Goal: Transaction & Acquisition: Purchase product/service

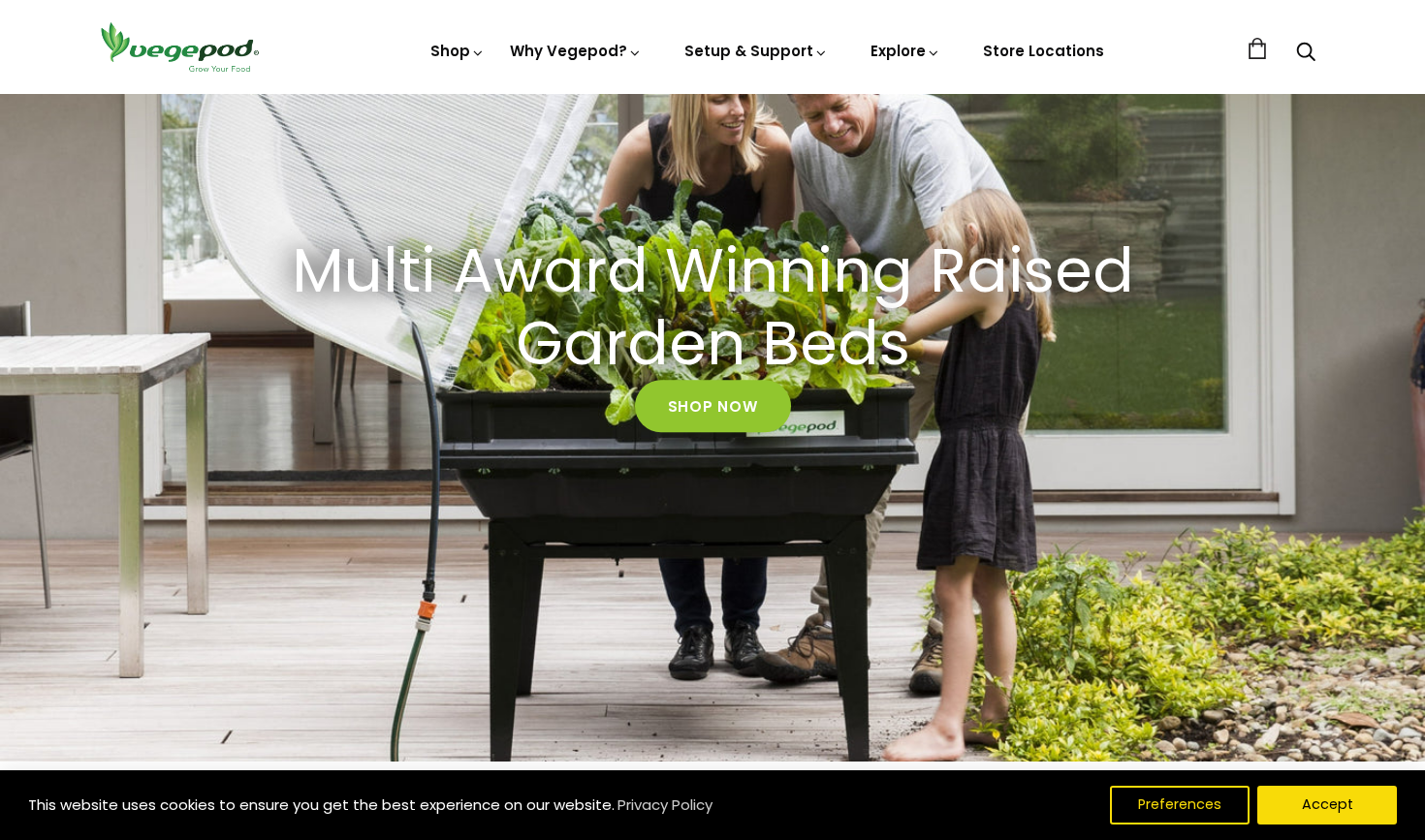
scroll to position [238, 0]
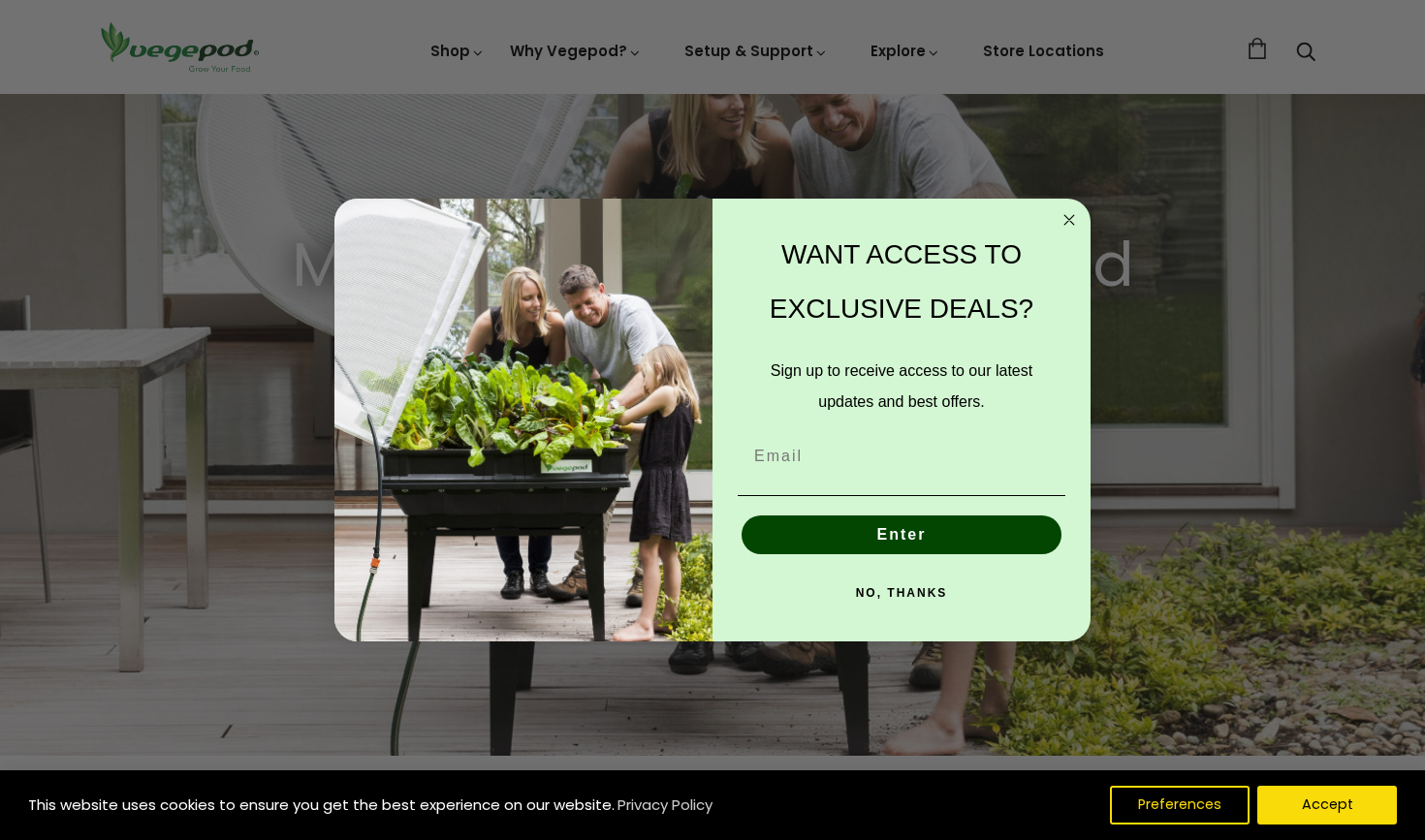
click at [713, 393] on div "WANT ACCESS TO EXCLUSIVE DEALS? Sign up to receive access to our latest updates…" at bounding box center [892, 420] width 358 height 404
click at [1063, 223] on circle "Close dialog" at bounding box center [1069, 220] width 23 height 23
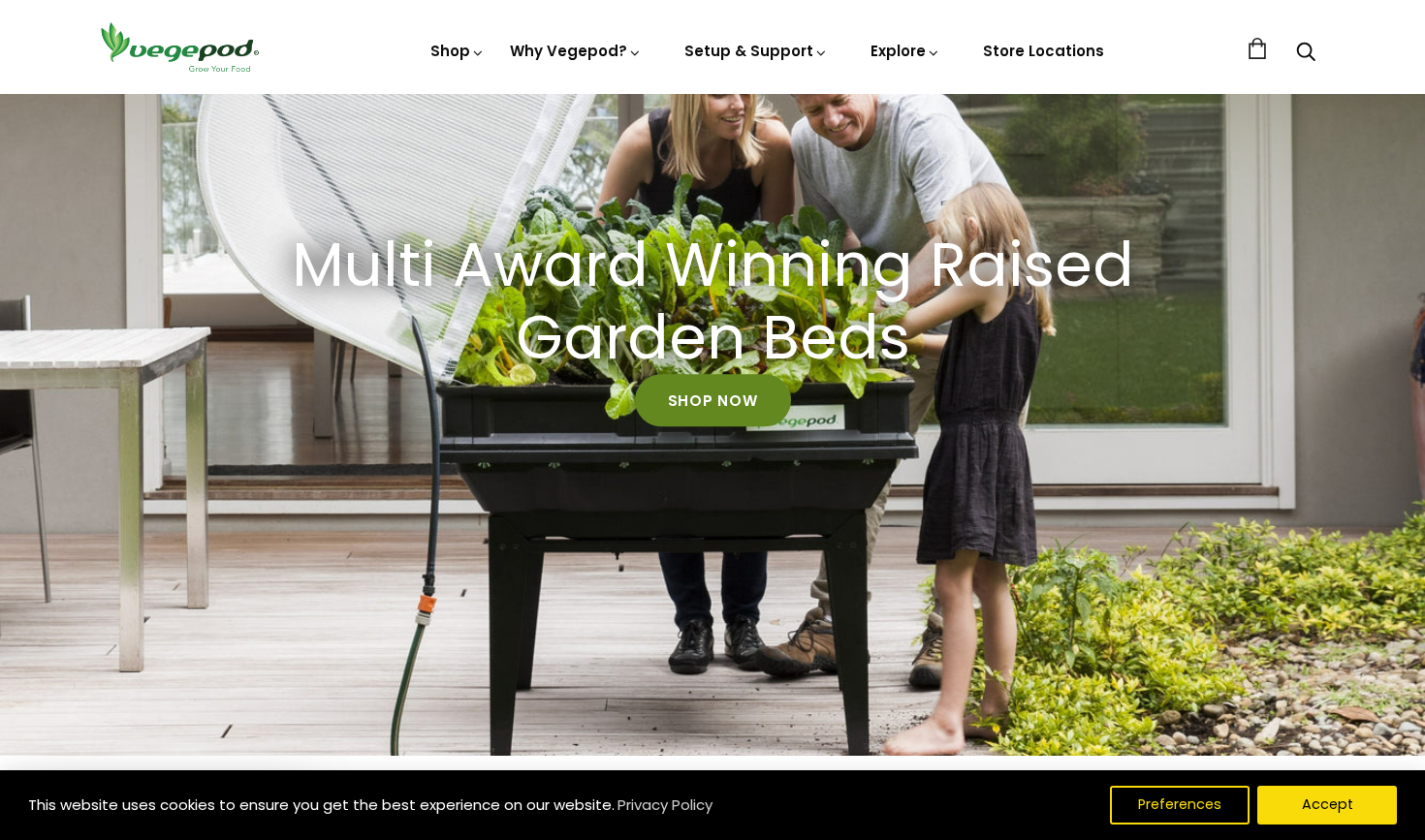
click at [704, 405] on link "Shop Now" at bounding box center [713, 401] width 156 height 52
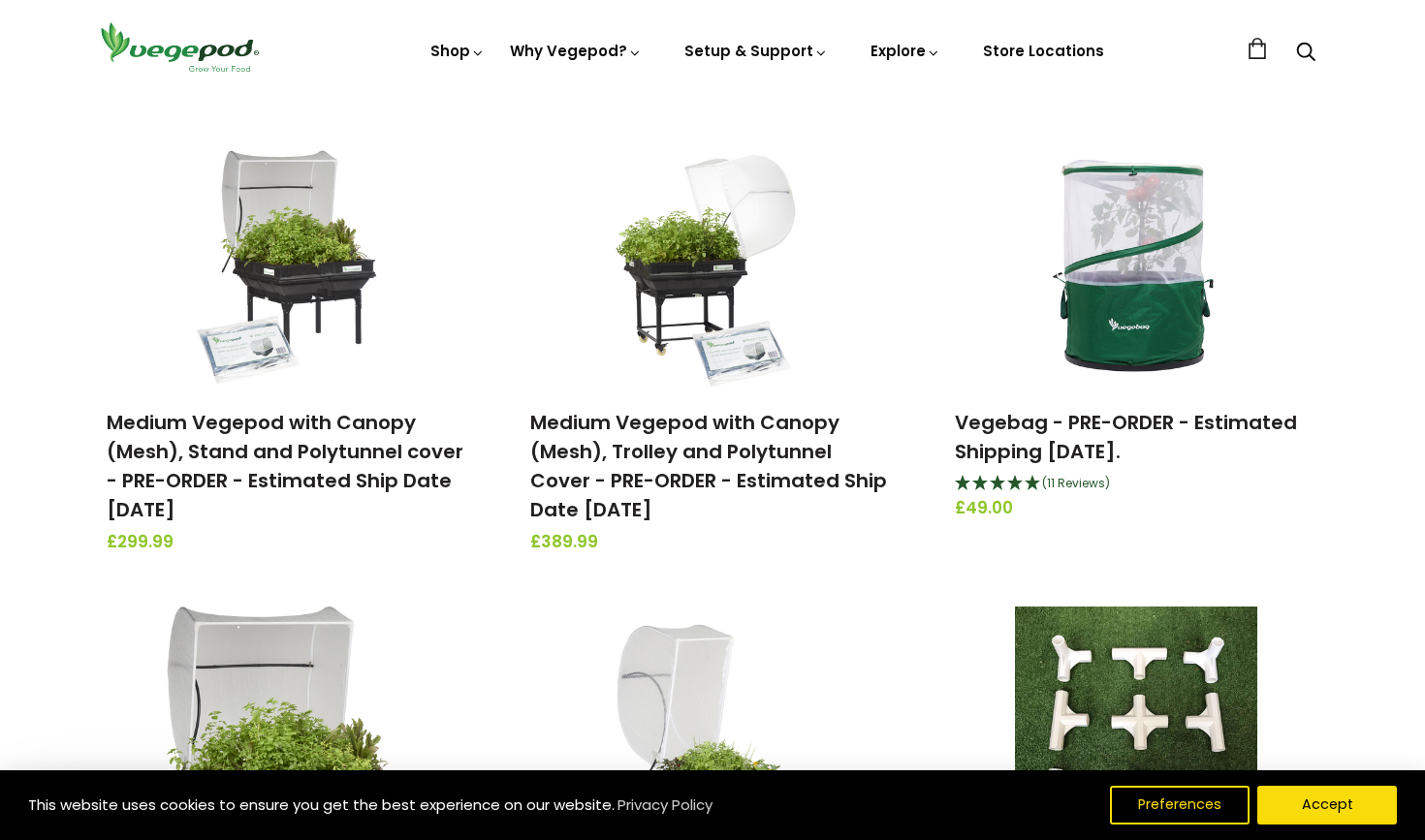
scroll to position [1159, 0]
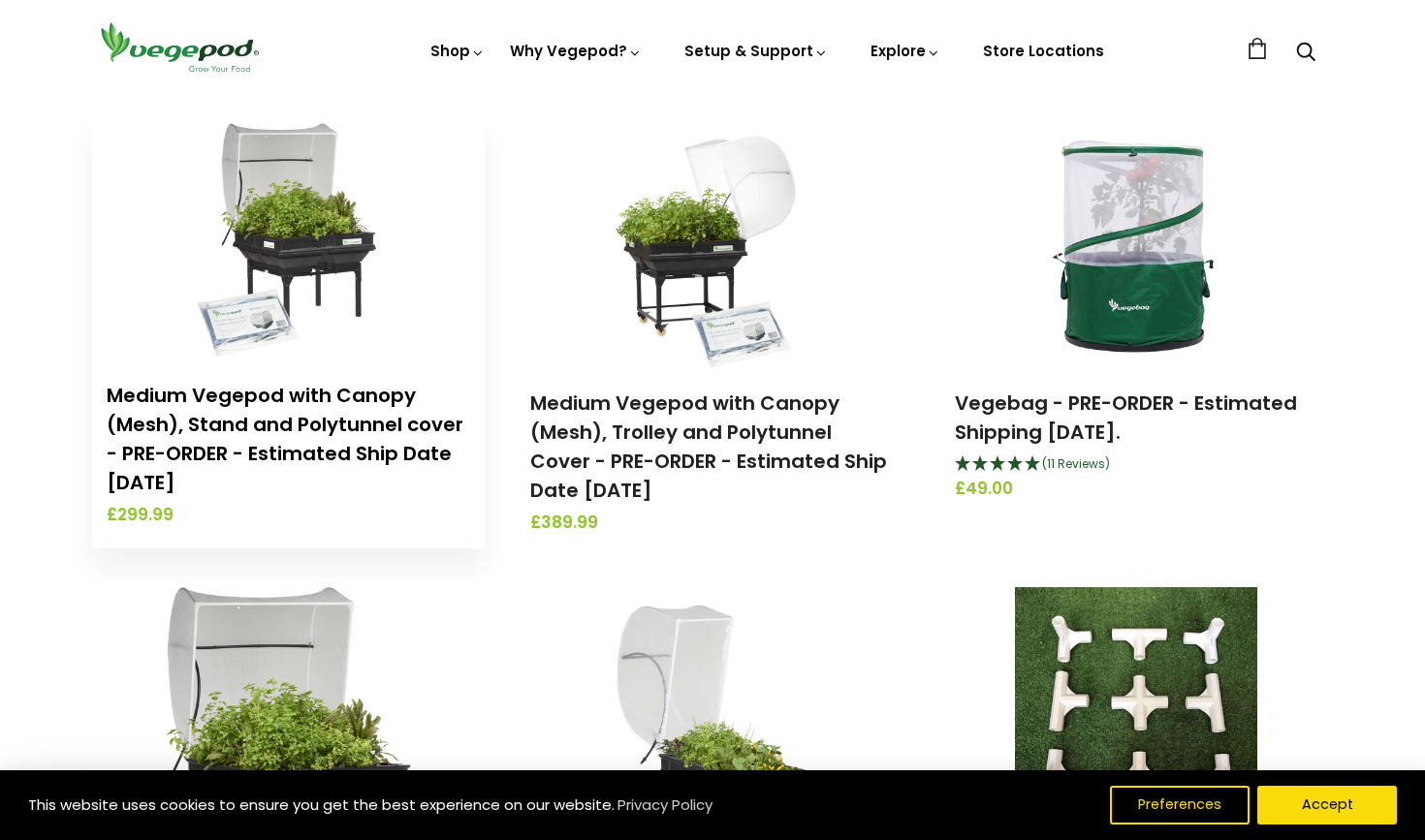
click at [262, 405] on link "Medium Vegepod with Canopy (Mesh), Stand and Polytunnel cover - PRE-ORDER - Est…" at bounding box center [284, 439] width 356 height 115
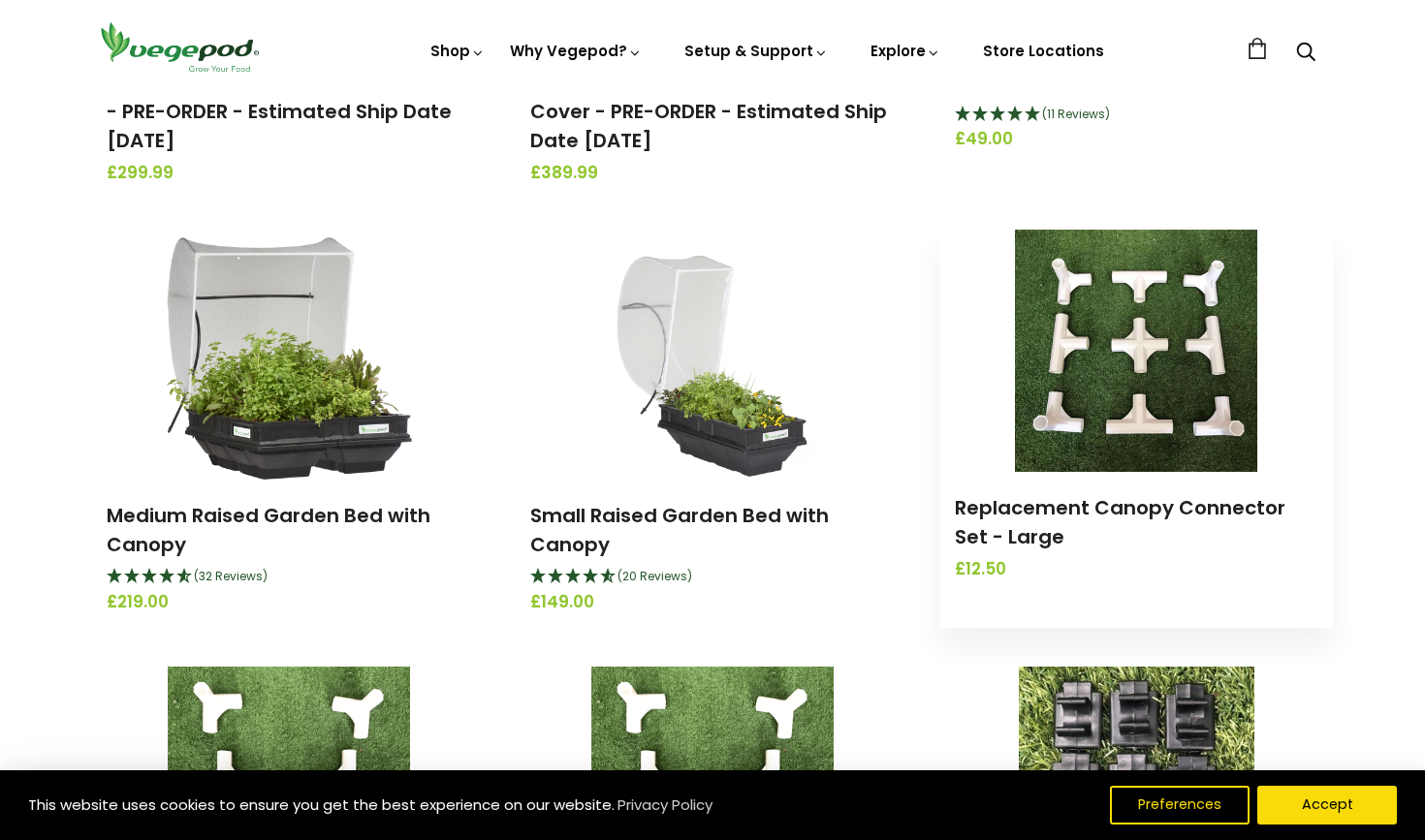
scroll to position [1513, 0]
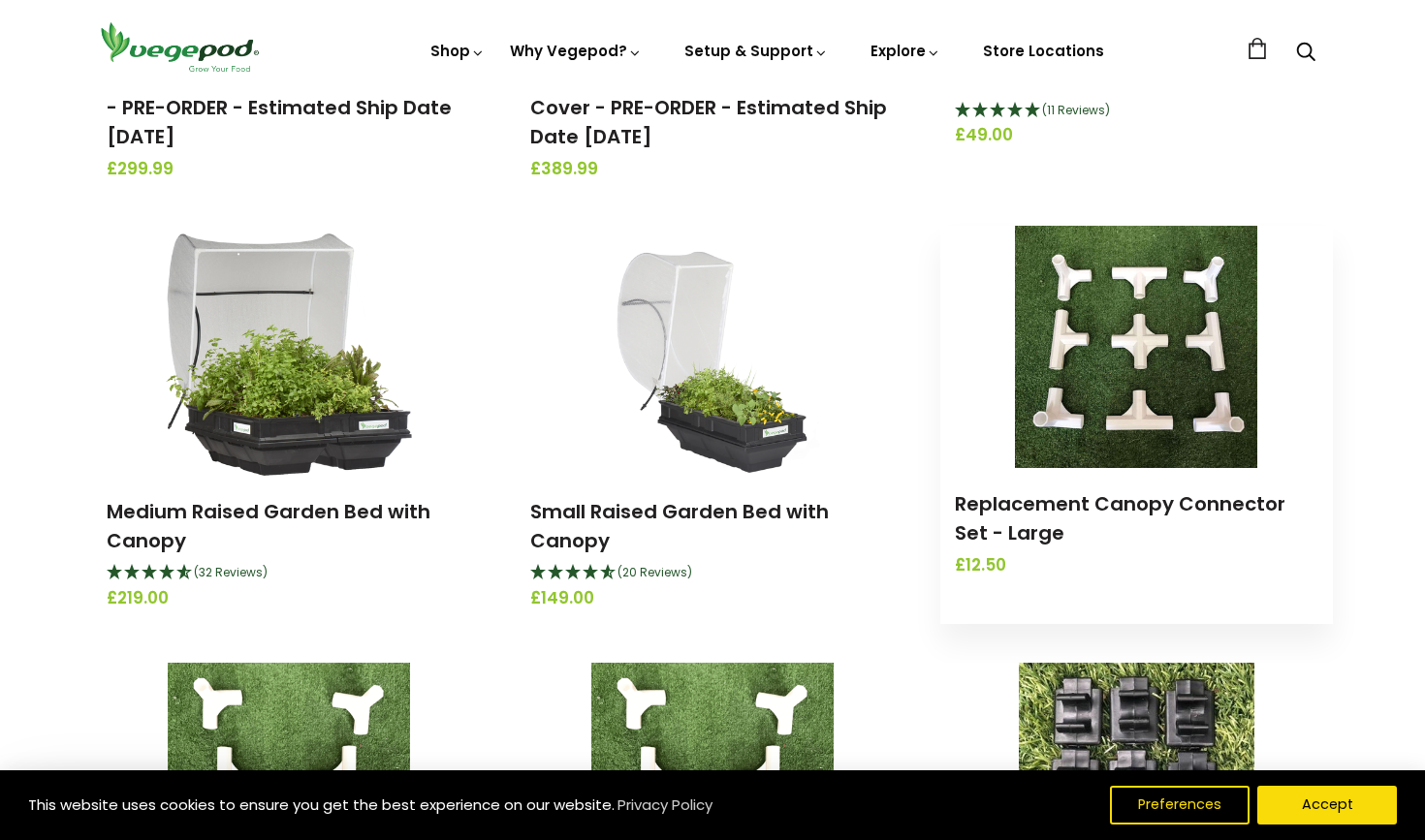
click at [996, 392] on link at bounding box center [1137, 346] width 393 height 242
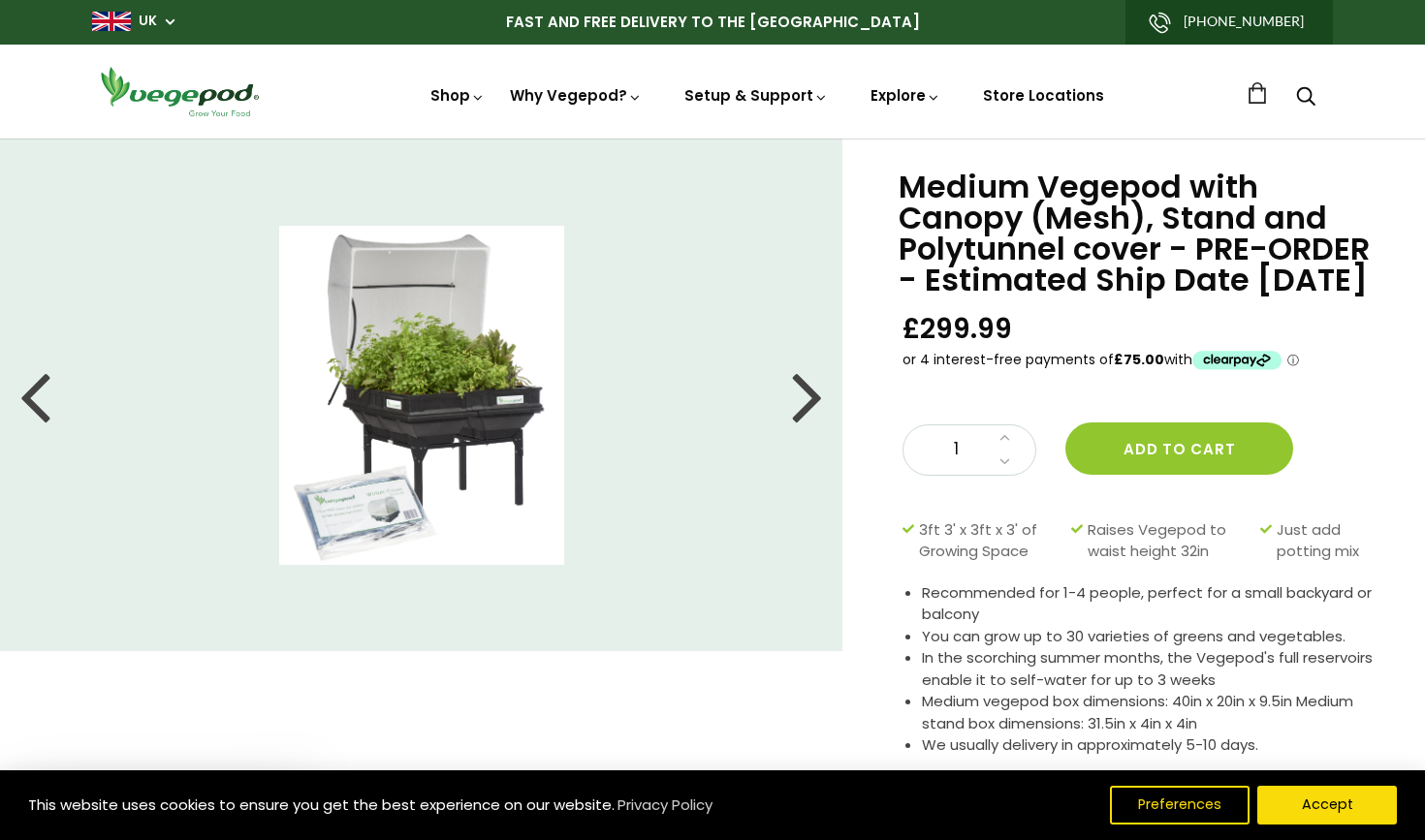
click at [826, 396] on li at bounding box center [422, 396] width 843 height 340
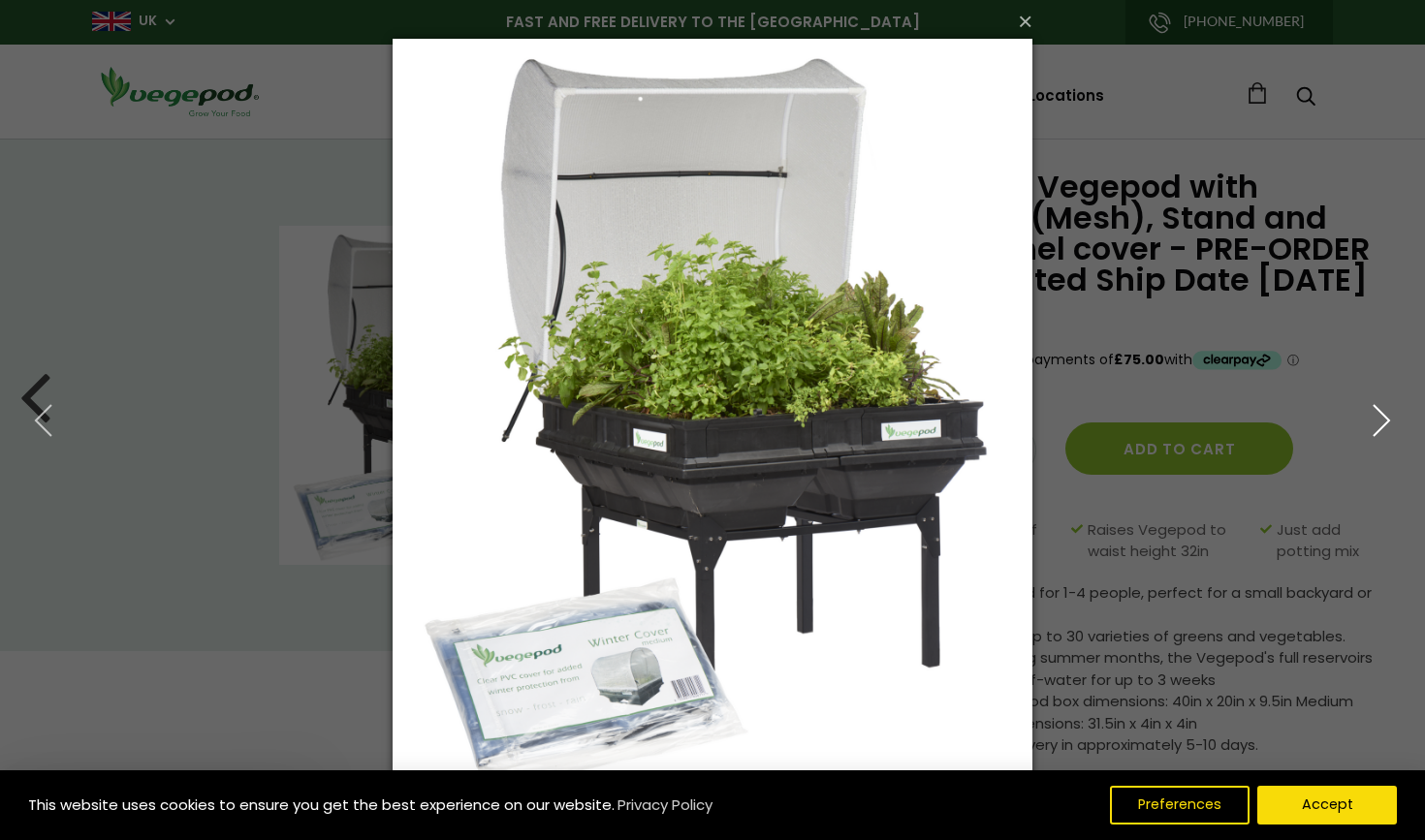
click at [1373, 416] on icon "button" at bounding box center [1381, 420] width 35 height 35
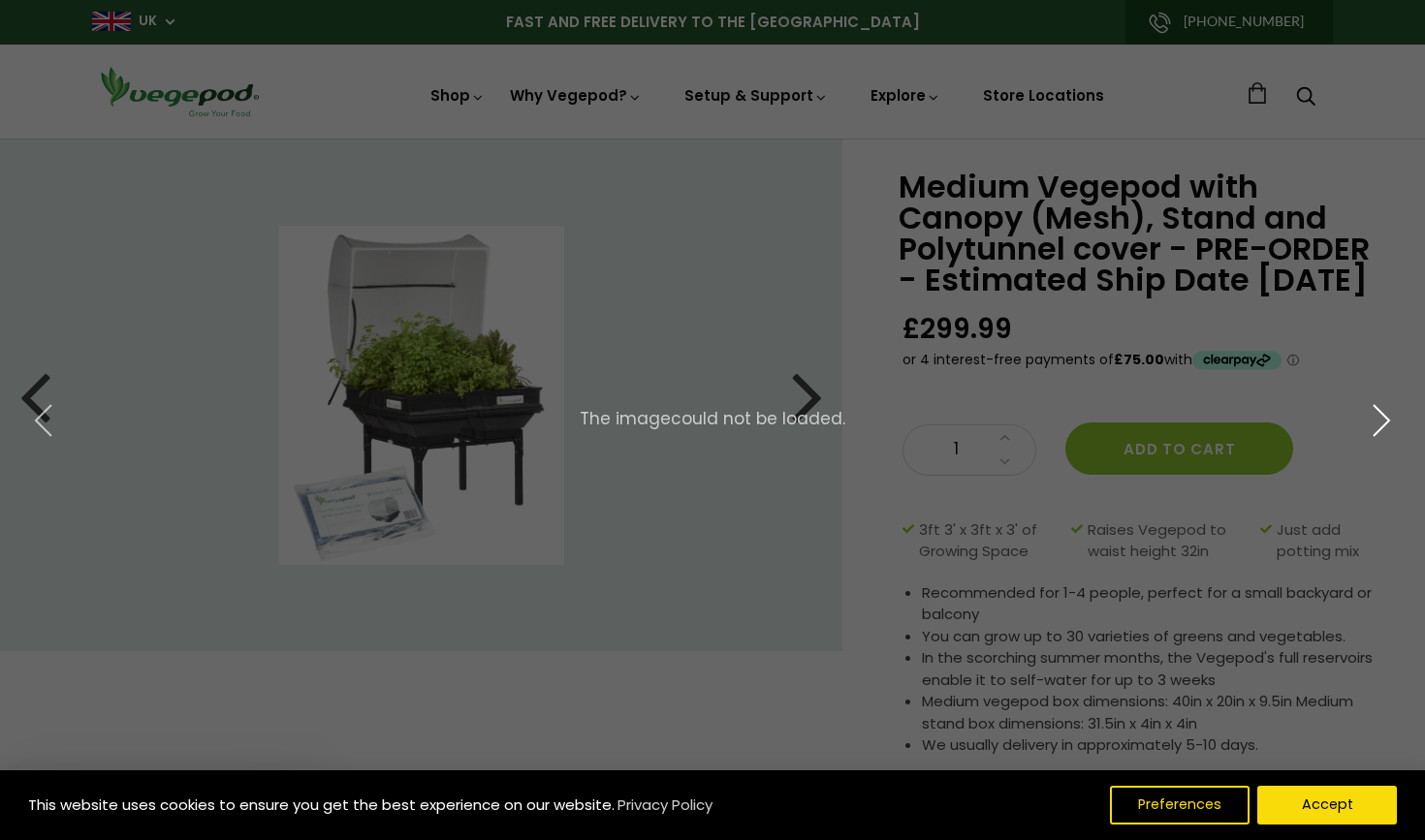
click at [1384, 418] on icon "button" at bounding box center [1381, 420] width 35 height 35
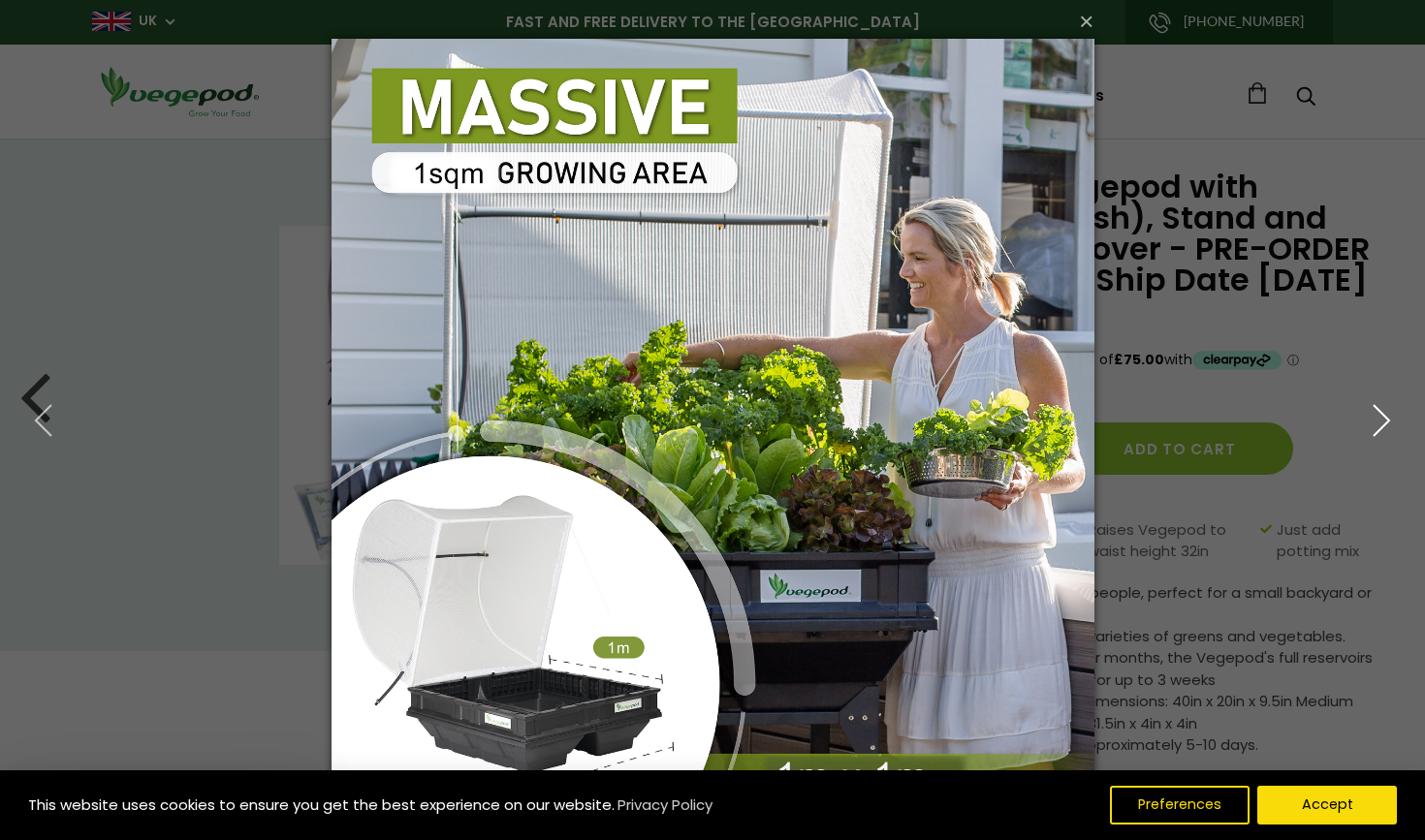
click at [1384, 418] on icon "button" at bounding box center [1381, 420] width 35 height 35
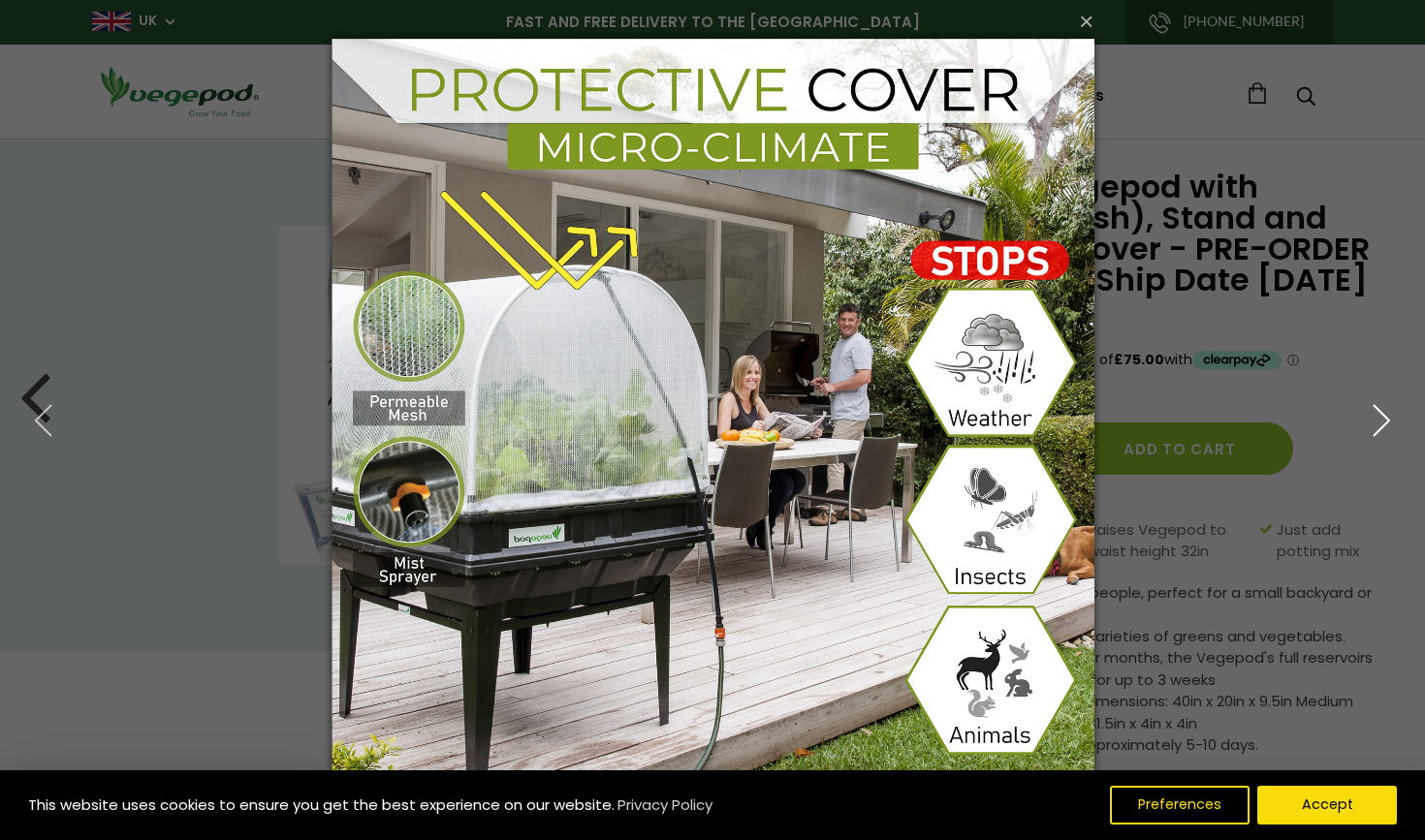
click at [1384, 418] on icon "button" at bounding box center [1381, 420] width 35 height 35
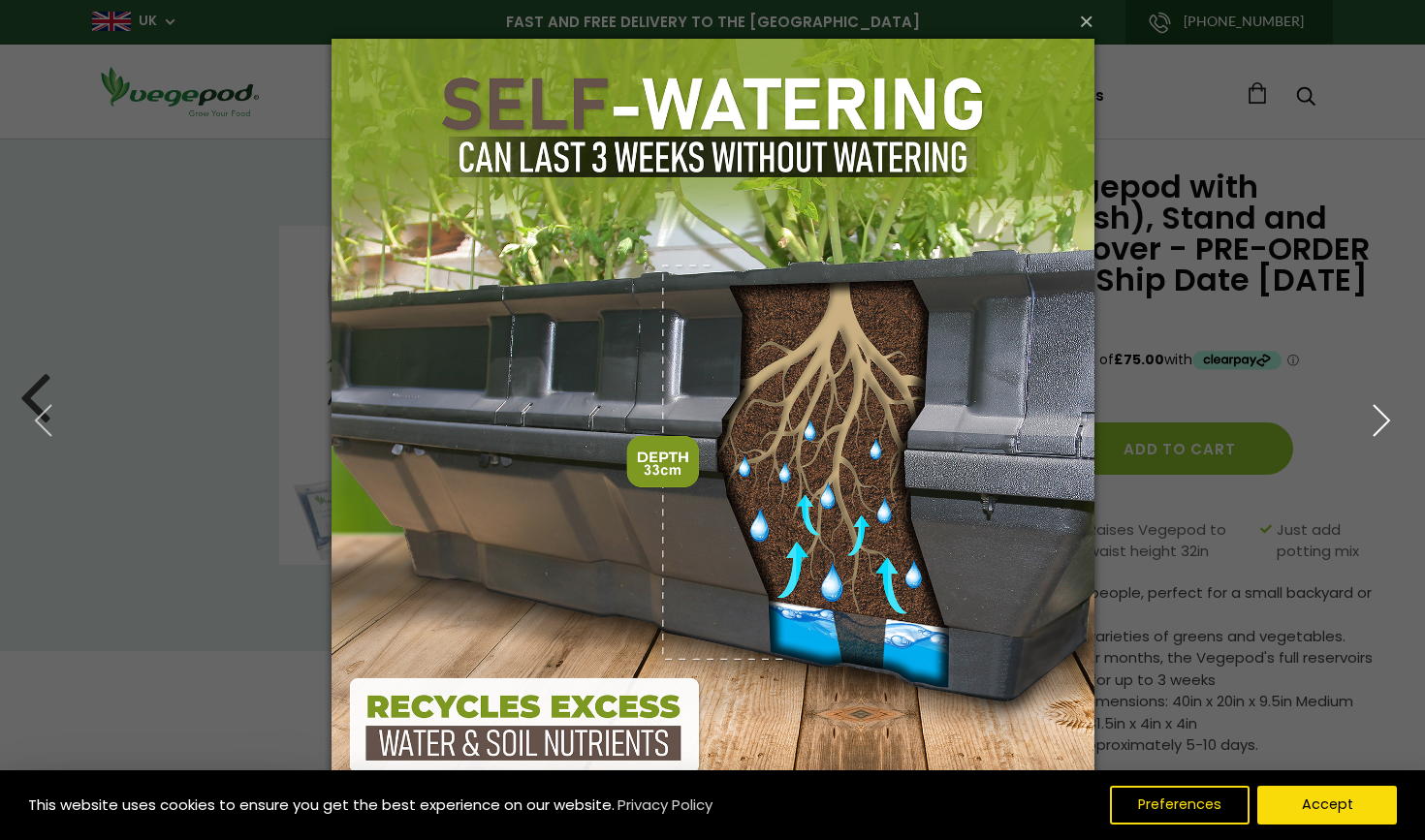
click at [1384, 418] on icon "button" at bounding box center [1381, 420] width 35 height 35
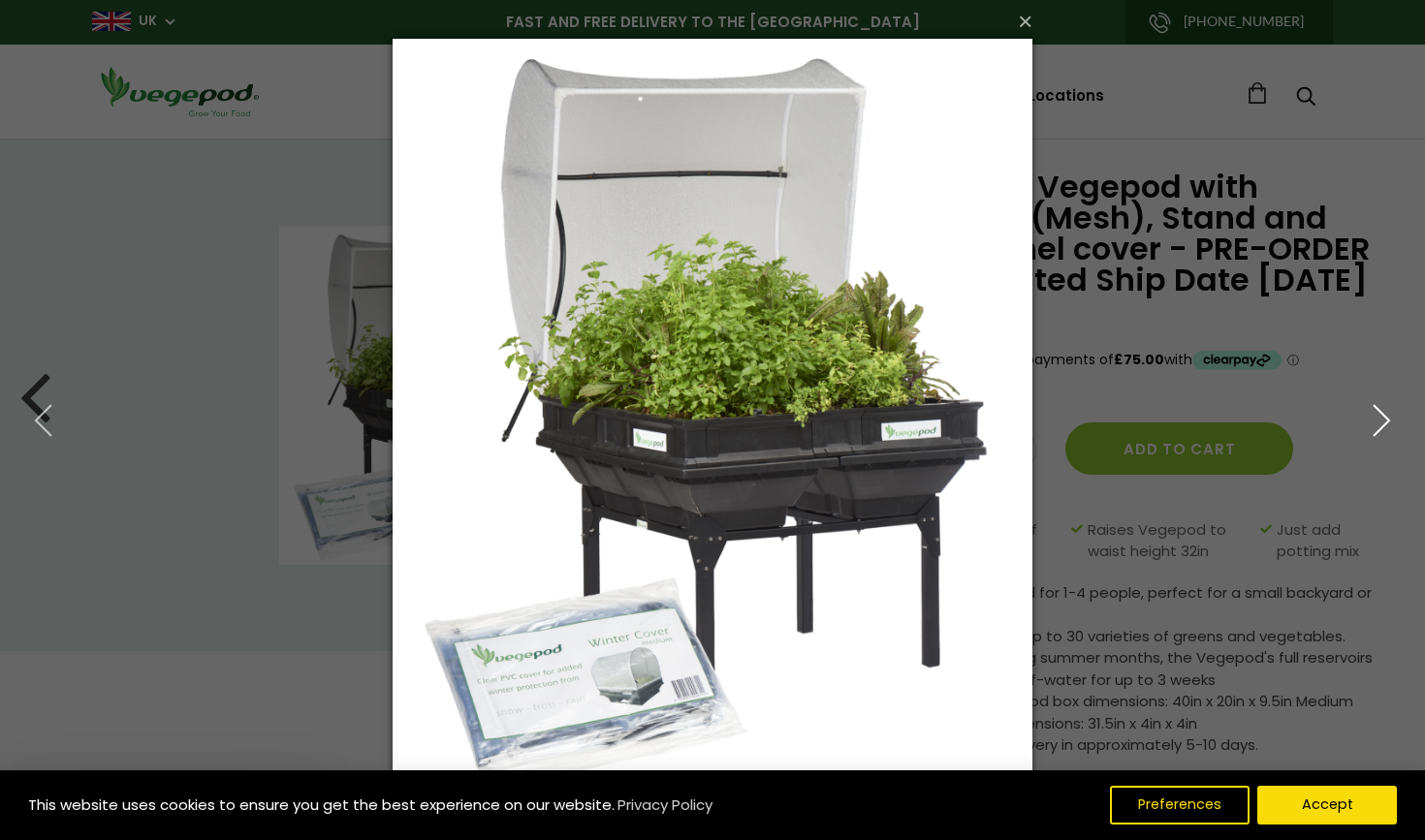
click at [1384, 418] on icon "button" at bounding box center [1381, 420] width 35 height 35
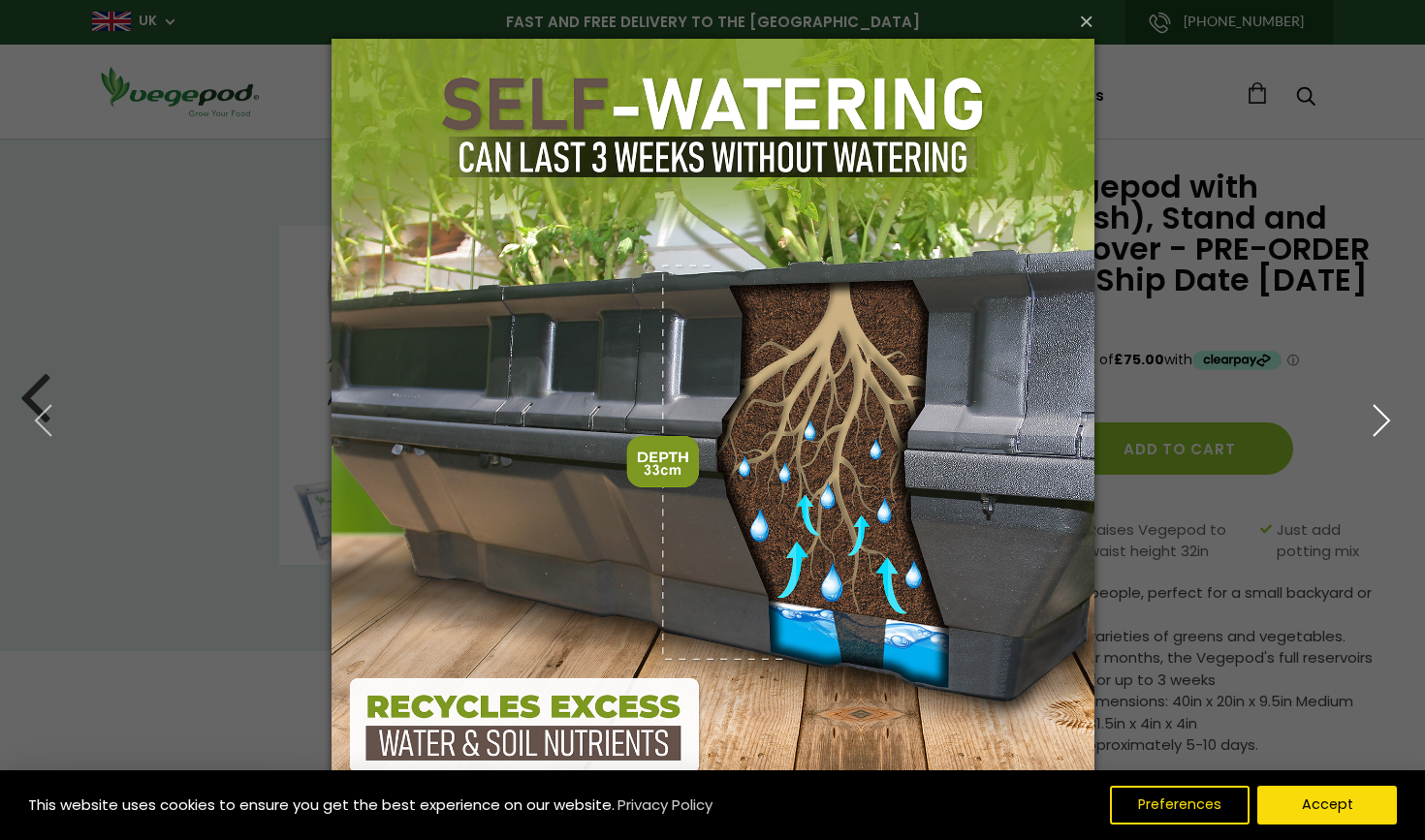
click at [1384, 418] on icon "button" at bounding box center [1381, 420] width 35 height 35
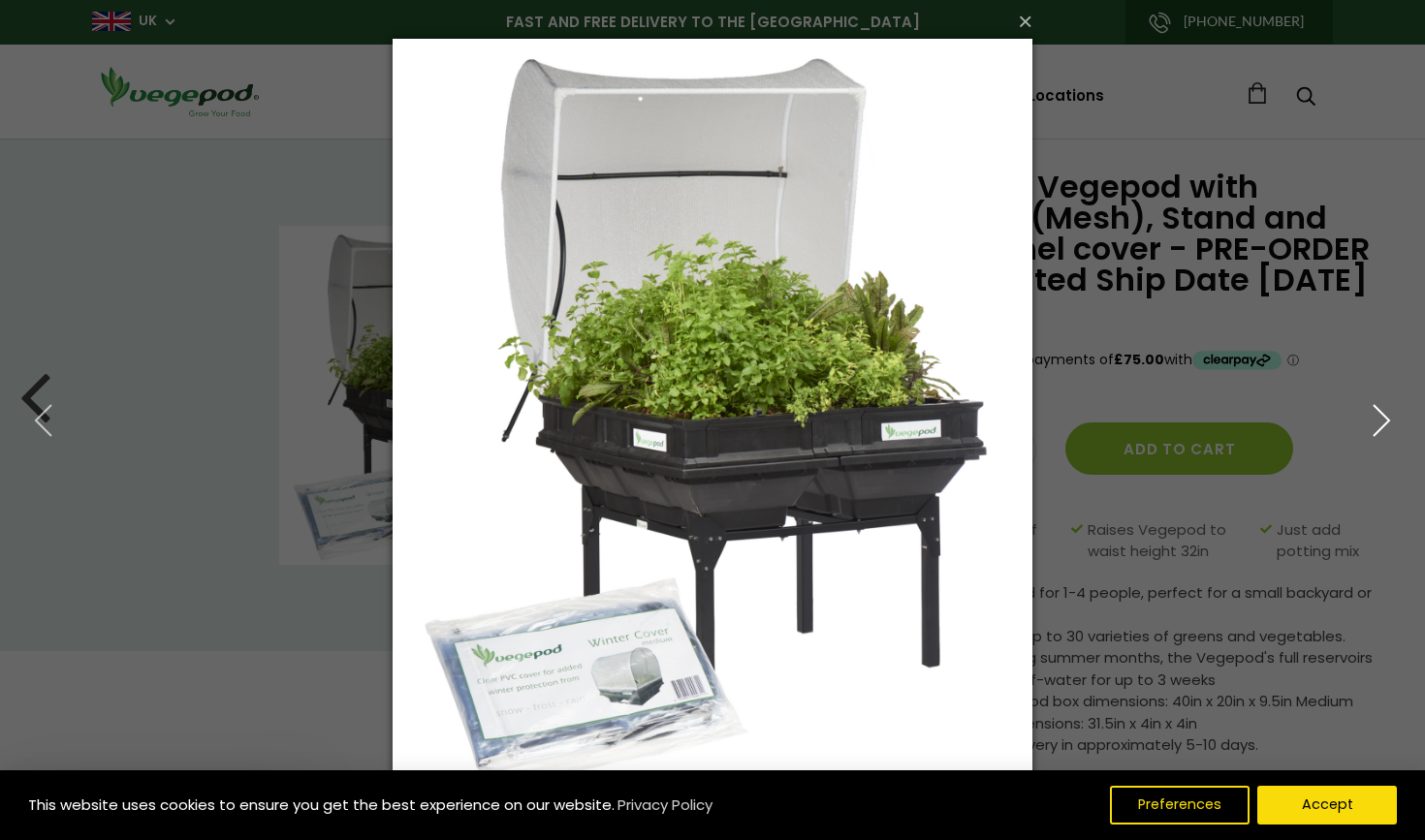
click at [1384, 418] on icon "button" at bounding box center [1381, 420] width 35 height 35
